Goal: Find contact information: Find contact information

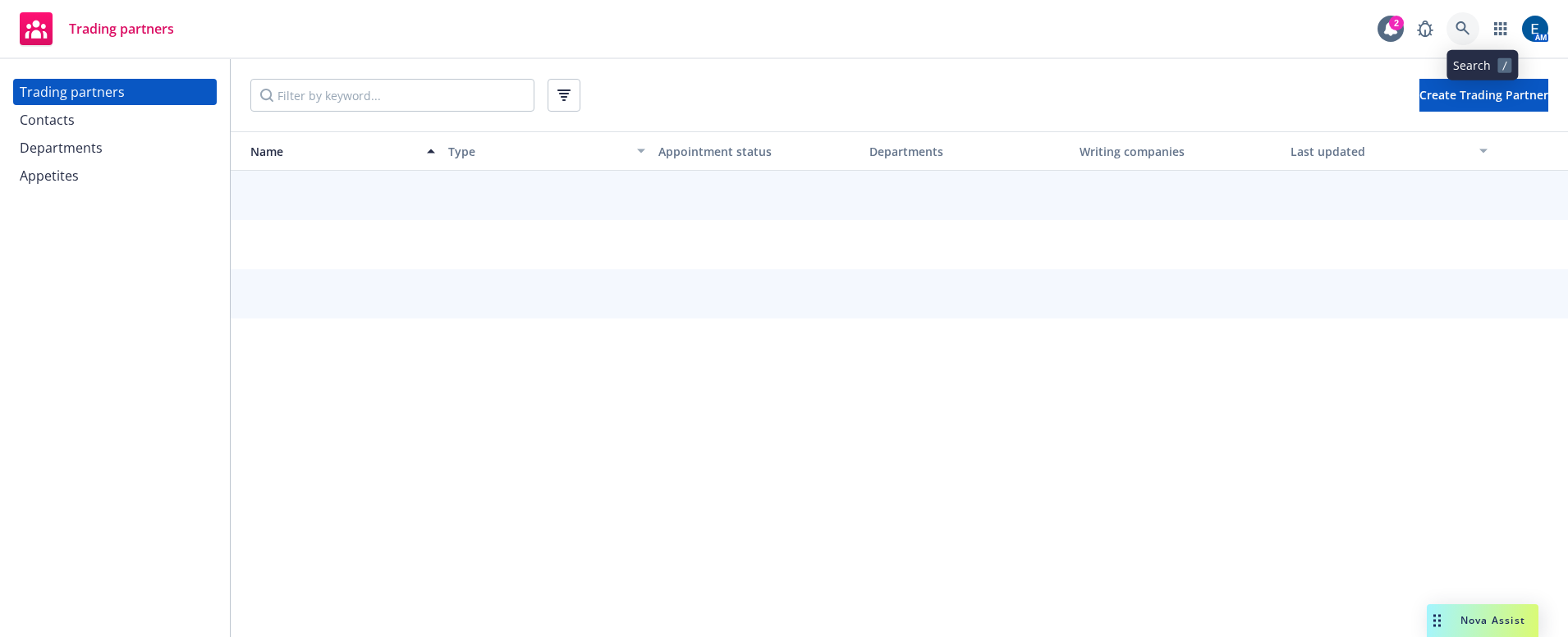
click at [1479, 20] on link at bounding box center [1463, 28] width 33 height 33
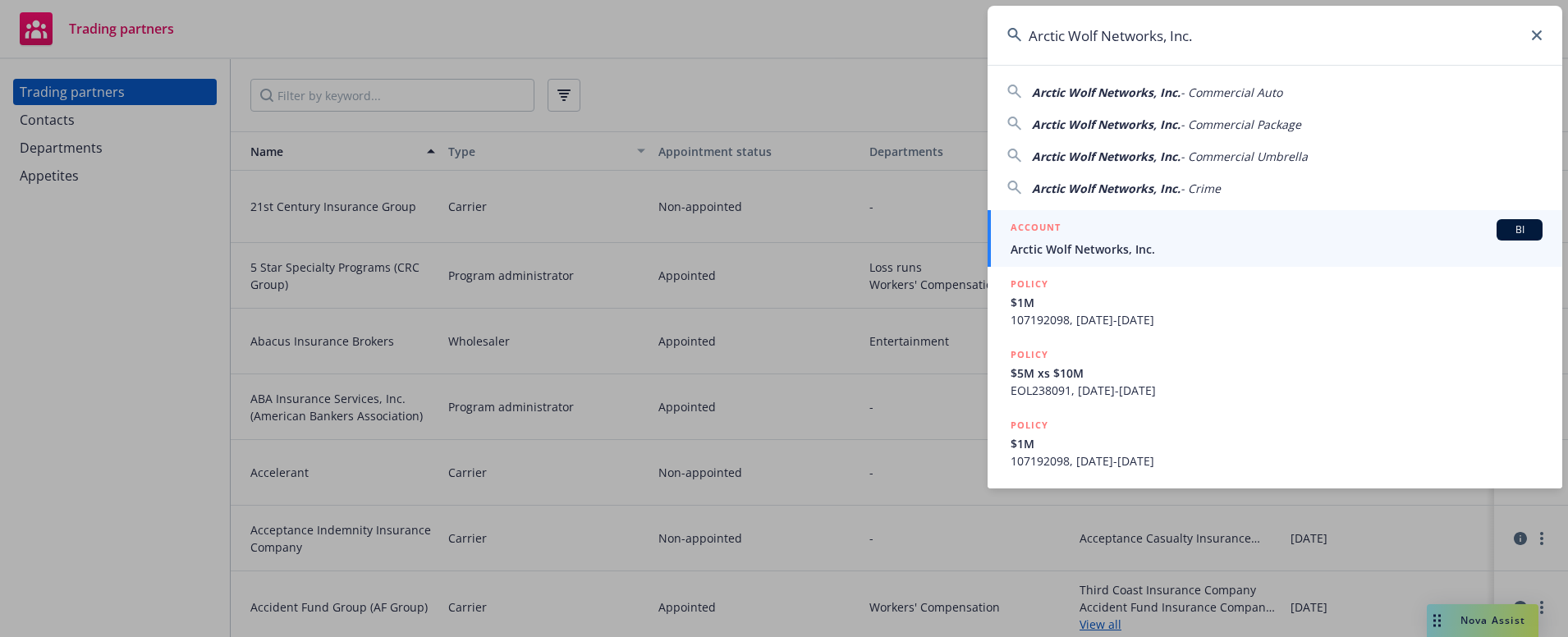
type input "Arctic Wolf Networks, Inc."
click at [1118, 240] on span "Arctic Wolf Networks, Inc." at bounding box center [1276, 249] width 532 height 17
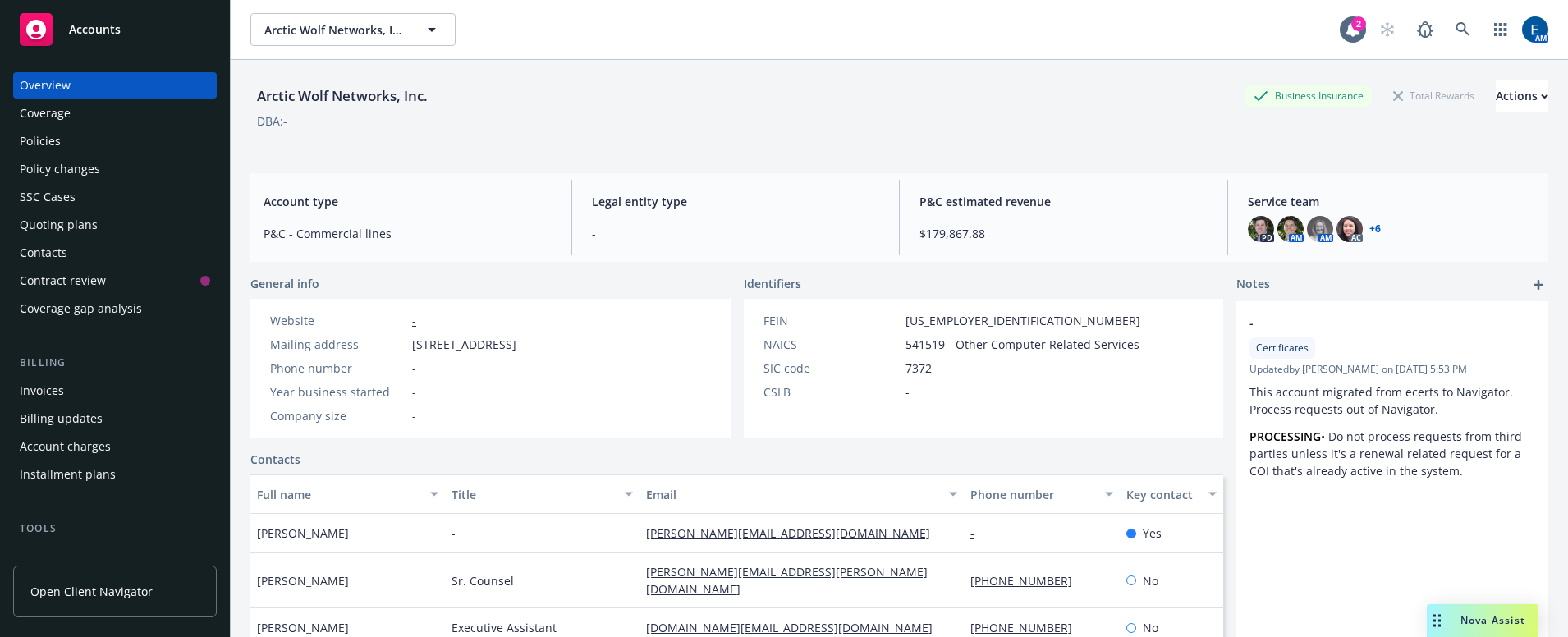
click at [80, 128] on div "Policies" at bounding box center [115, 141] width 190 height 27
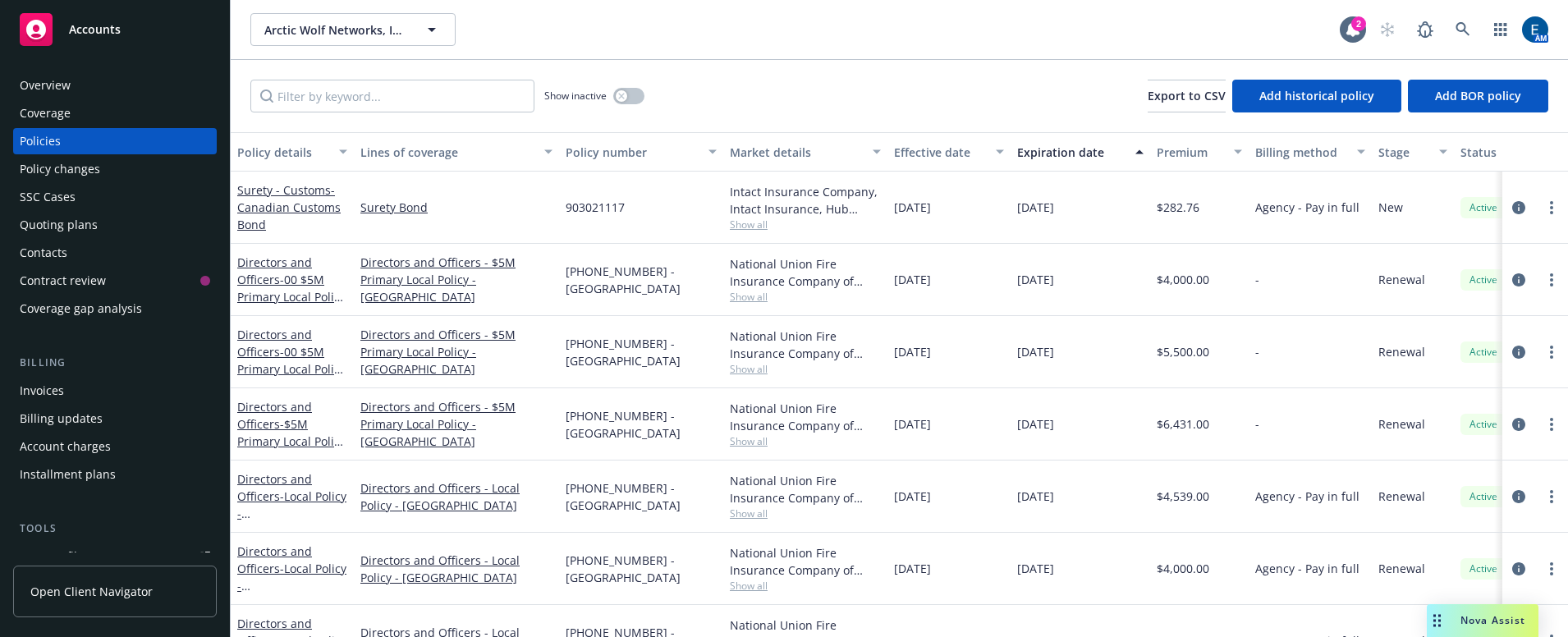
click at [51, 72] on div "Overview" at bounding box center [46, 85] width 51 height 27
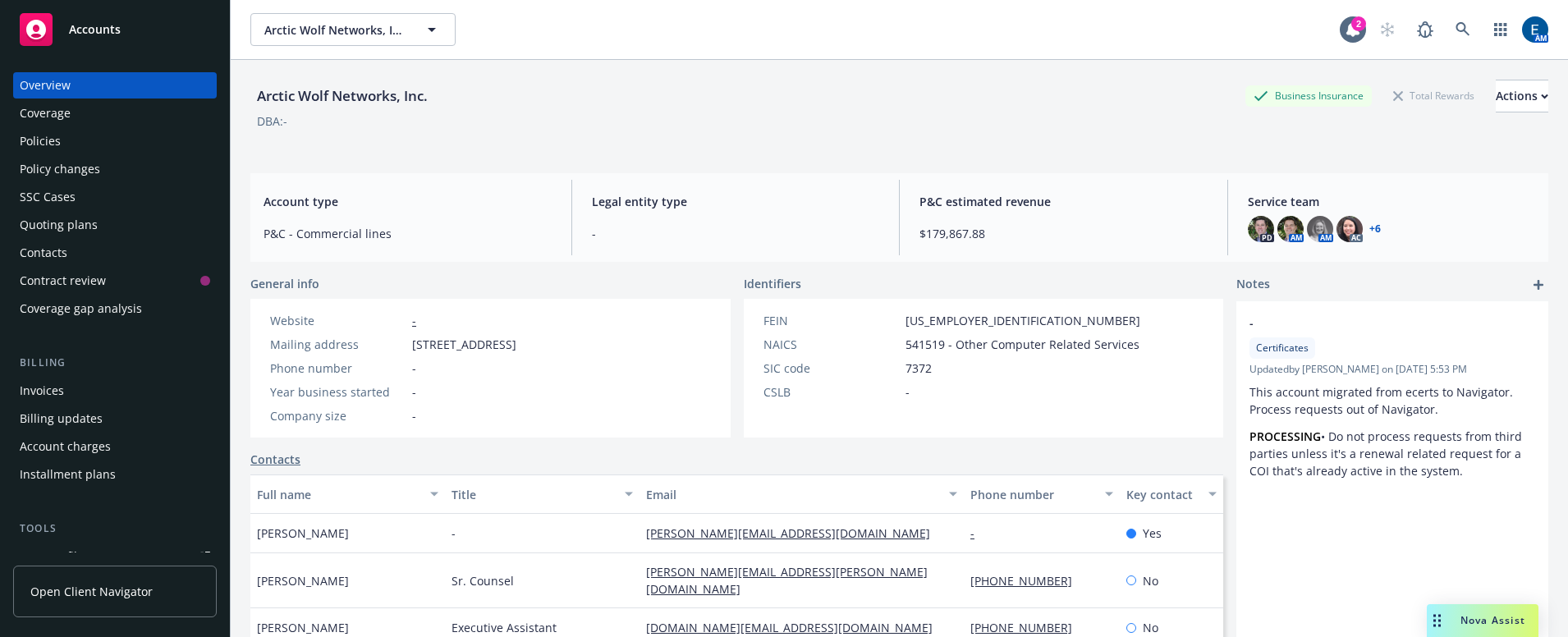
click at [1370, 224] on link "+ 6" at bounding box center [1375, 228] width 12 height 10
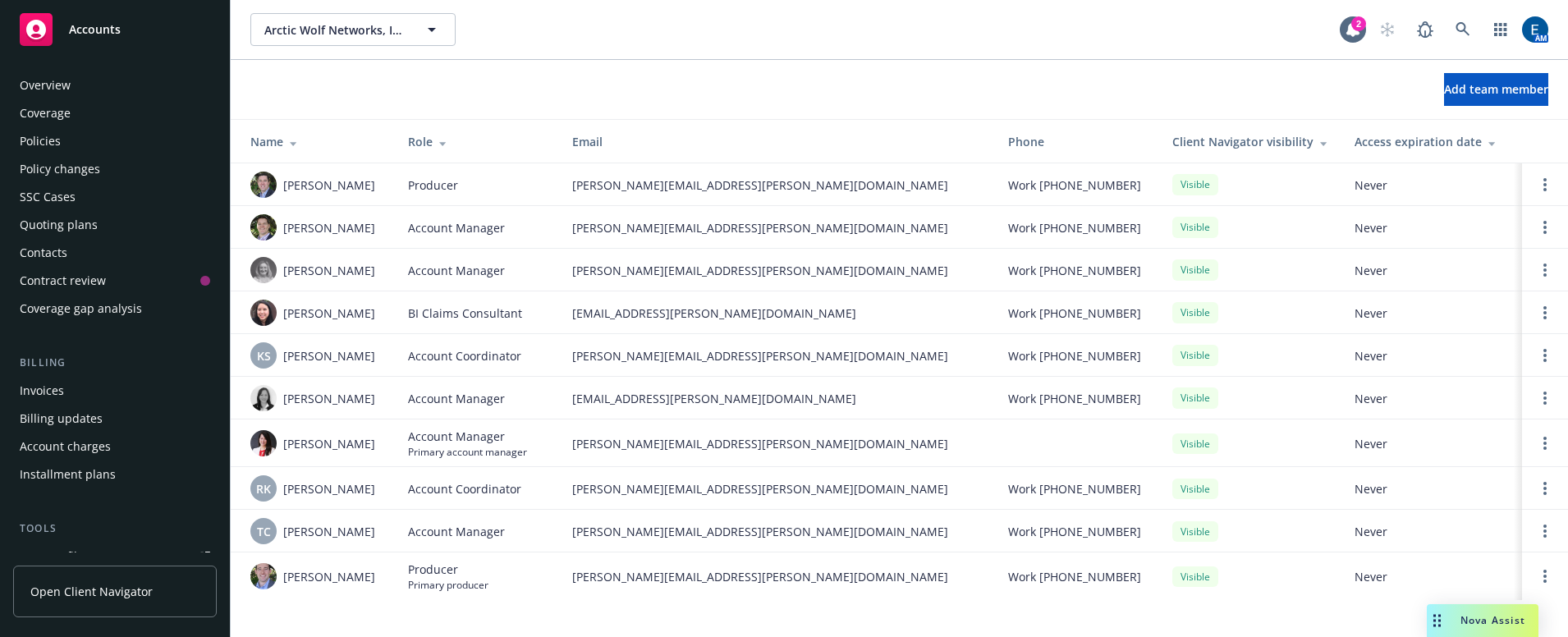
click at [58, 128] on div "Policies" at bounding box center [115, 141] width 190 height 27
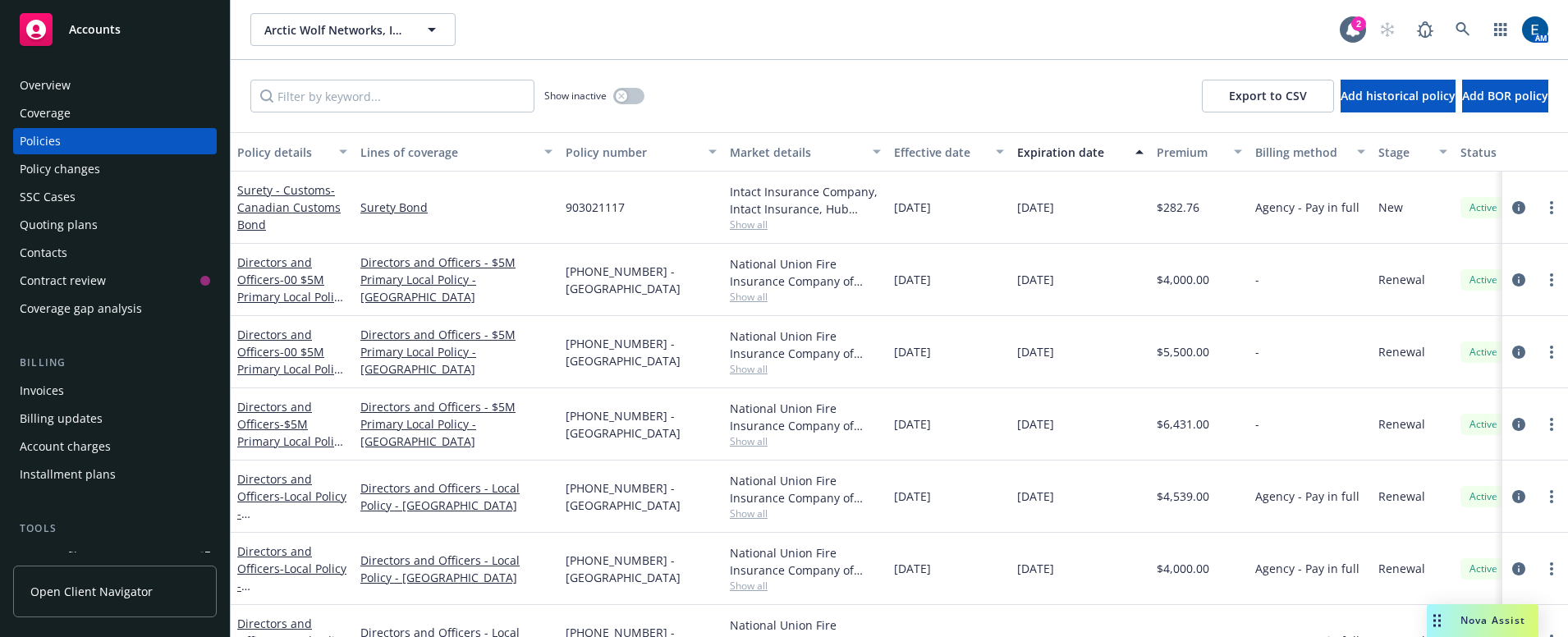
click at [63, 74] on div "Overview" at bounding box center [46, 85] width 51 height 27
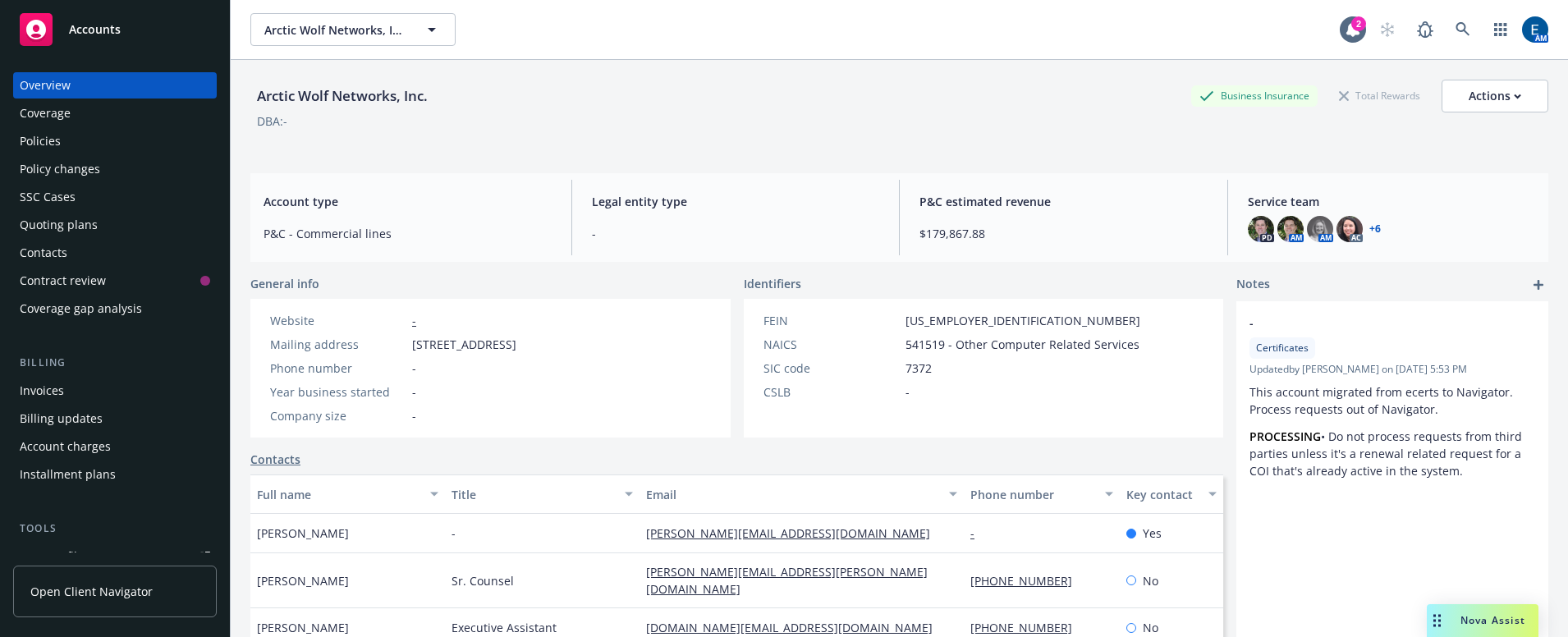
click at [1370, 224] on link "+ 6" at bounding box center [1375, 228] width 12 height 10
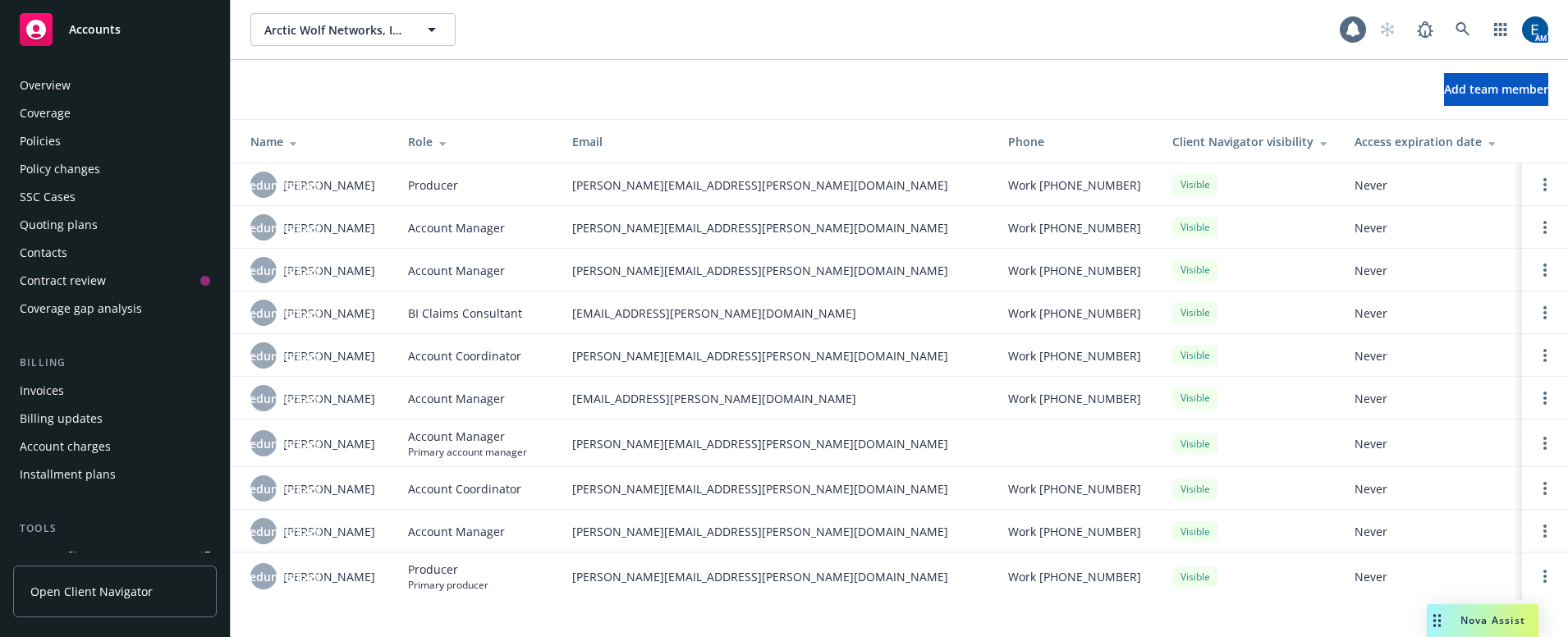
scroll to position [197, 0]
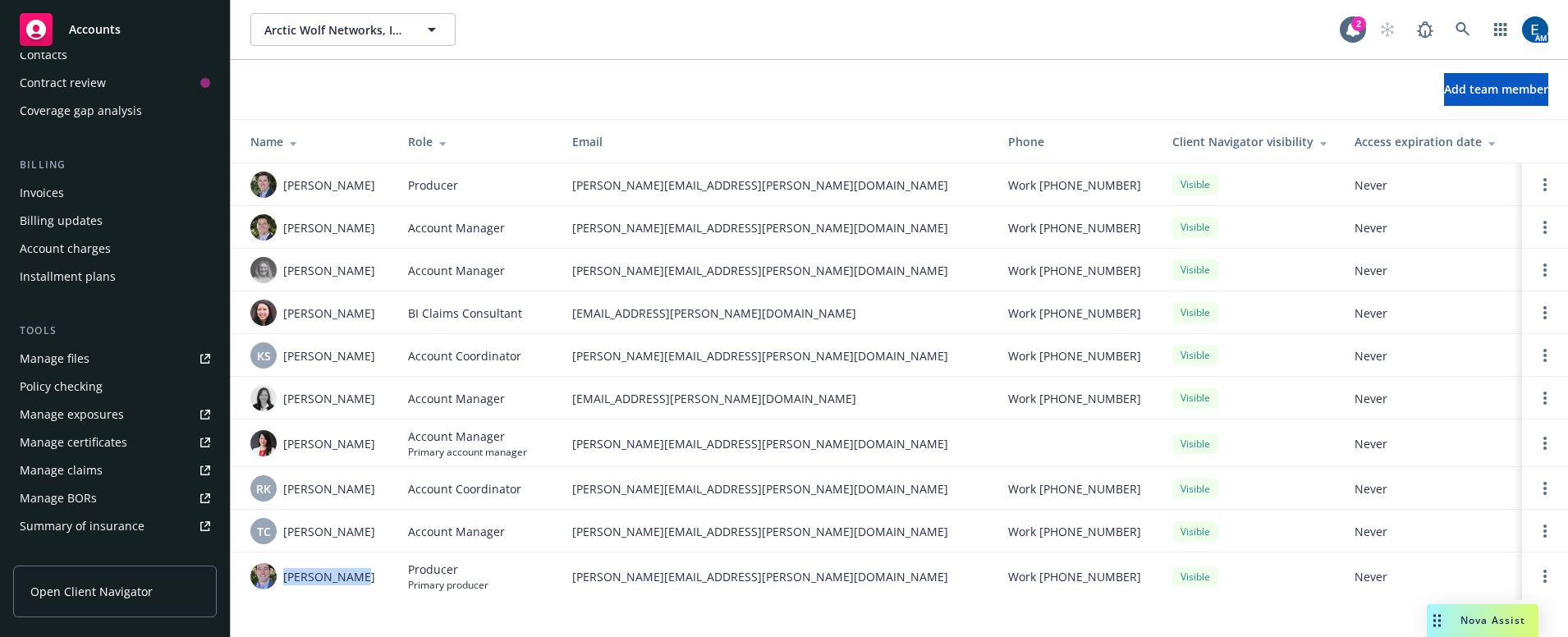
drag, startPoint x: 359, startPoint y: 575, endPoint x: 284, endPoint y: 573, distance: 75.0
click at [284, 573] on div "[PERSON_NAME]" at bounding box center [316, 576] width 132 height 27
copy span "[PERSON_NAME]"
